Goal: Navigation & Orientation: Find specific page/section

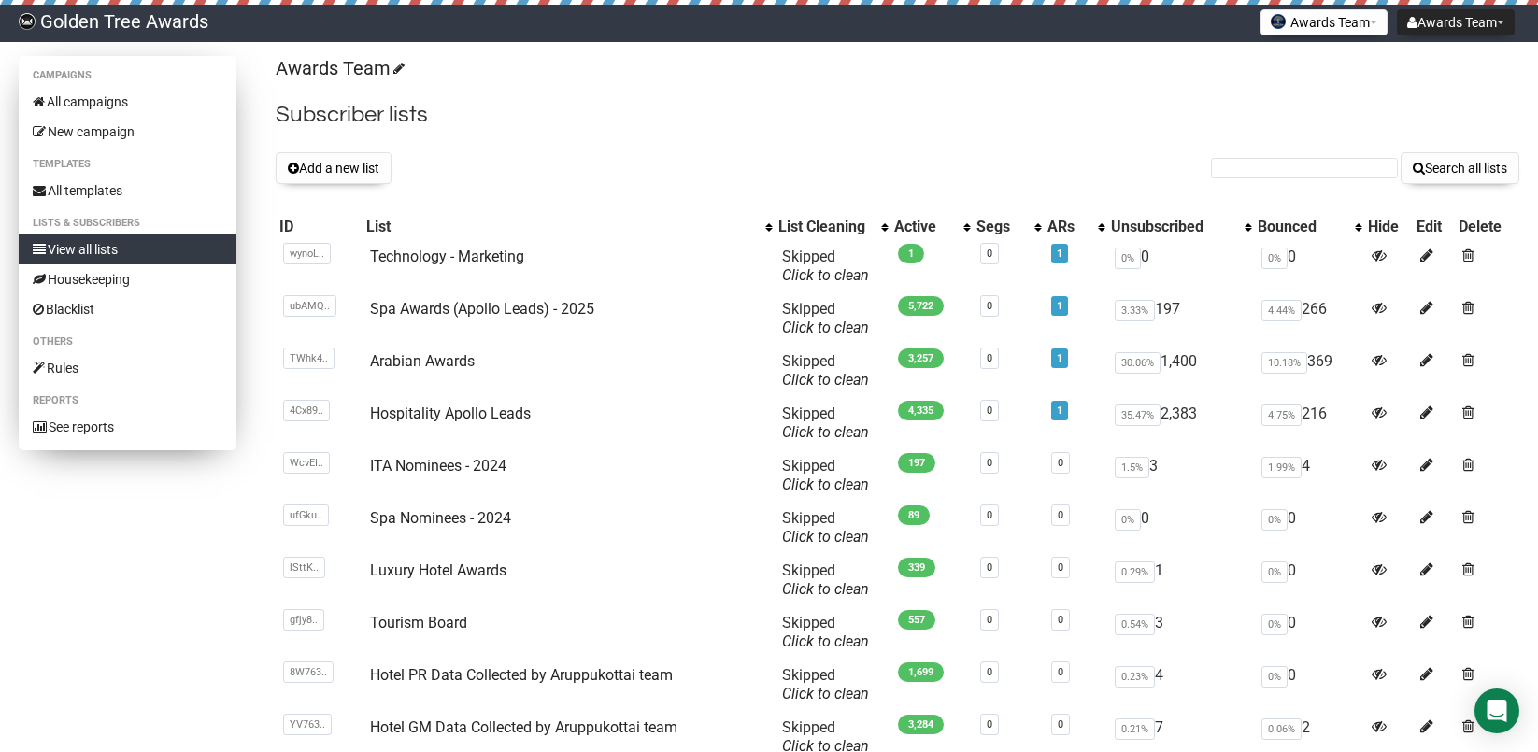
click at [109, 251] on link "View all lists" at bounding box center [128, 250] width 218 height 30
click at [109, 105] on link "All campaigns" at bounding box center [128, 102] width 218 height 30
click at [121, 103] on link "All campaigns" at bounding box center [128, 102] width 218 height 30
